Goal: Information Seeking & Learning: Understand process/instructions

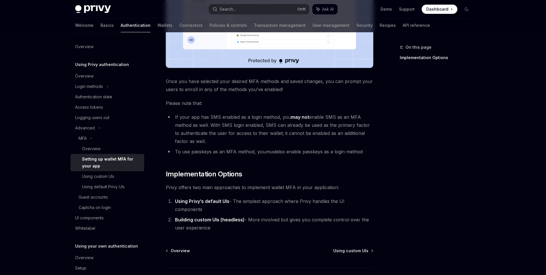
scroll to position [202, 0]
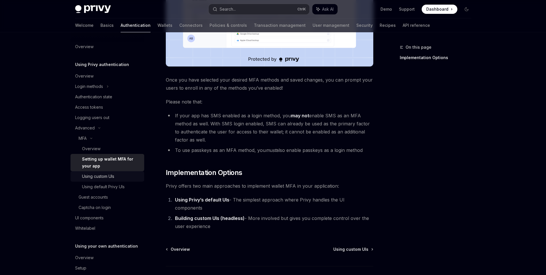
click at [118, 177] on div "Using custom UIs" at bounding box center [111, 176] width 59 height 7
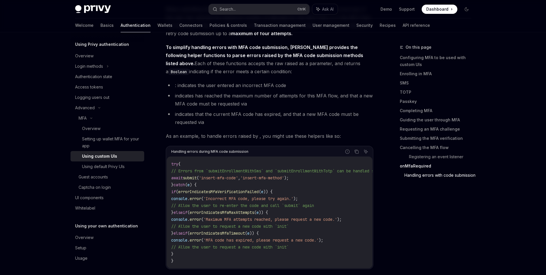
scroll to position [2385, 0]
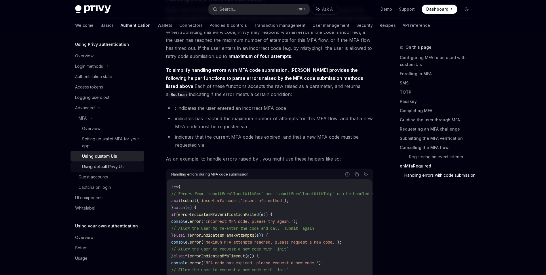
click at [128, 171] on link "Using default Privy UIs" at bounding box center [108, 166] width 74 height 10
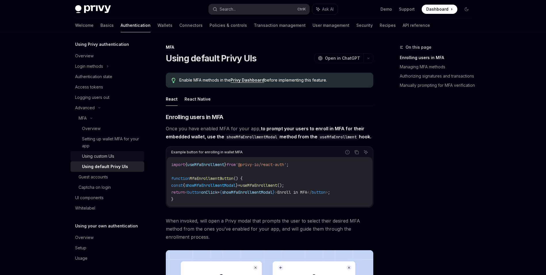
click at [129, 155] on div "Using custom UIs" at bounding box center [111, 156] width 59 height 7
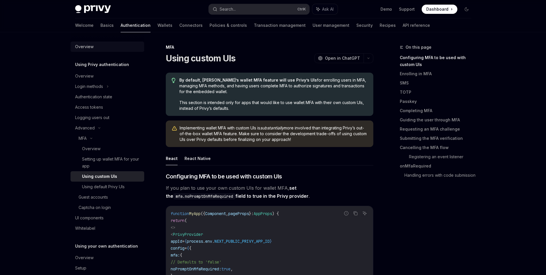
click at [116, 48] on div "Overview" at bounding box center [108, 46] width 66 height 7
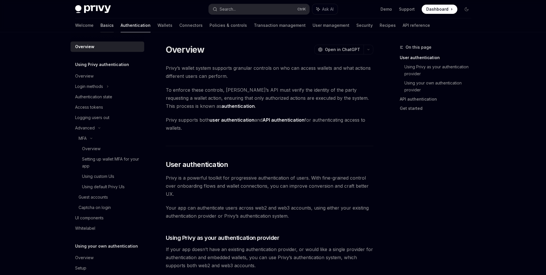
click at [101, 26] on link "Basics" at bounding box center [107, 25] width 13 height 14
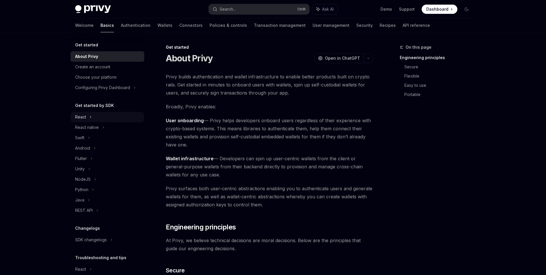
click at [109, 117] on div "React" at bounding box center [108, 117] width 74 height 10
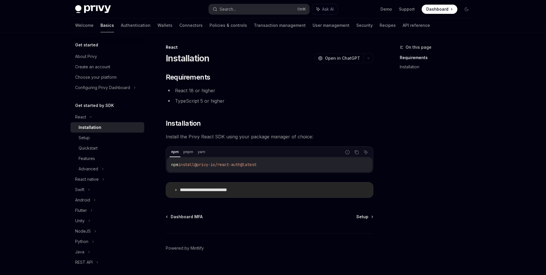
click at [252, 189] on summary "**********" at bounding box center [269, 189] width 207 height 15
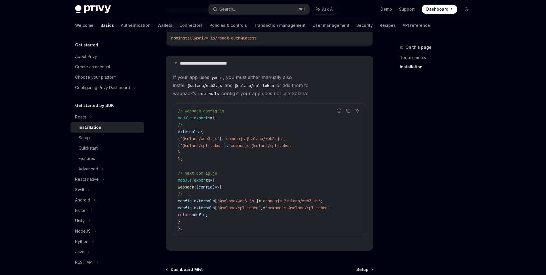
scroll to position [115, 0]
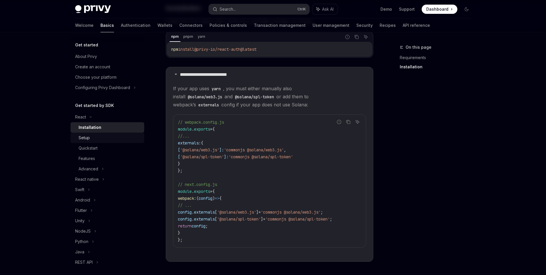
click at [133, 141] on div "Setup" at bounding box center [110, 137] width 62 height 7
type textarea "*"
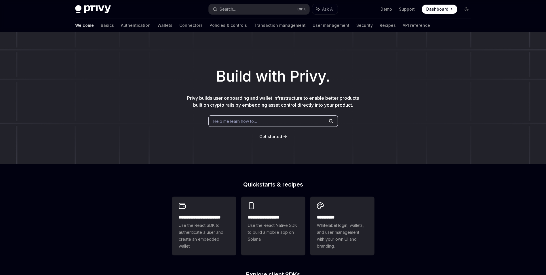
click at [384, 177] on div "**********" at bounding box center [273, 245] width 546 height 426
